Goal: Task Accomplishment & Management: Manage account settings

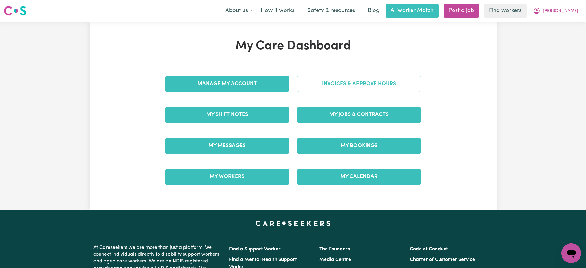
click at [321, 87] on link "Invoices & Approve Hours" at bounding box center [359, 84] width 125 height 16
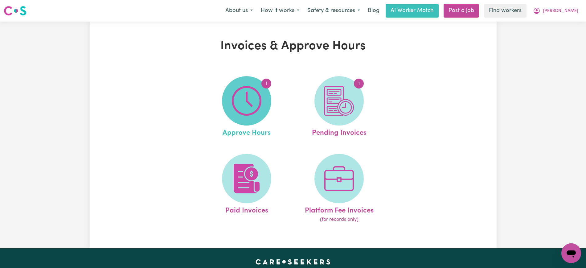
click at [256, 103] on img at bounding box center [247, 101] width 30 height 30
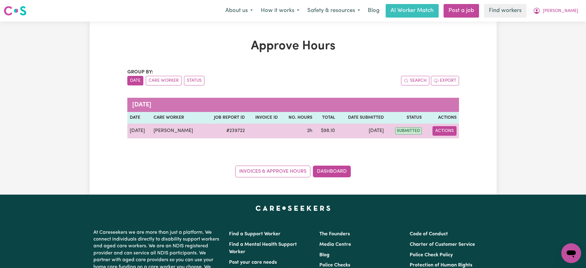
click at [447, 129] on button "Actions" at bounding box center [445, 131] width 24 height 10
click at [457, 145] on link "View Job Report" at bounding box center [460, 145] width 53 height 12
select select "pm"
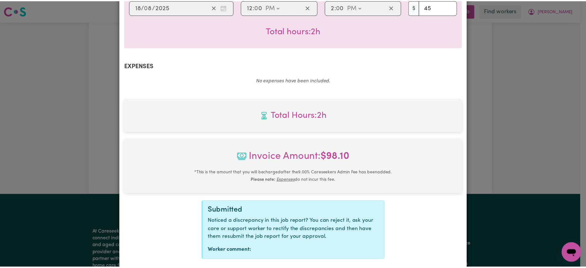
scroll to position [216, 0]
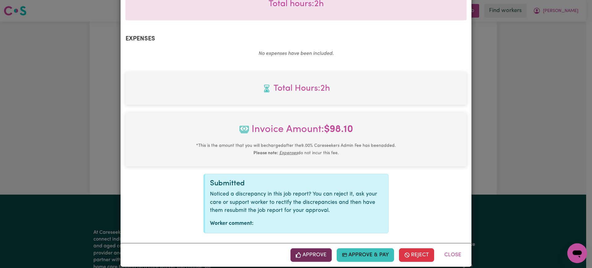
click at [318, 248] on button "Approve" at bounding box center [310, 255] width 41 height 14
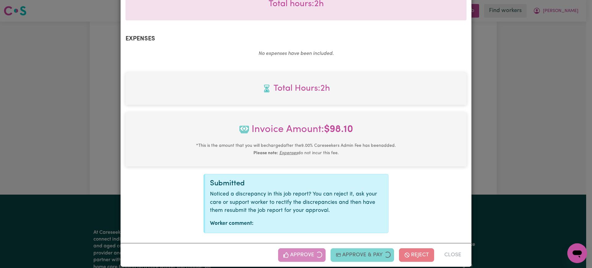
click at [557, 127] on div "Job Report # 239722 - [PERSON_NAME] Summary Job report # 239722 Client name: [P…" at bounding box center [296, 134] width 592 height 268
